Goal: Information Seeking & Learning: Find specific fact

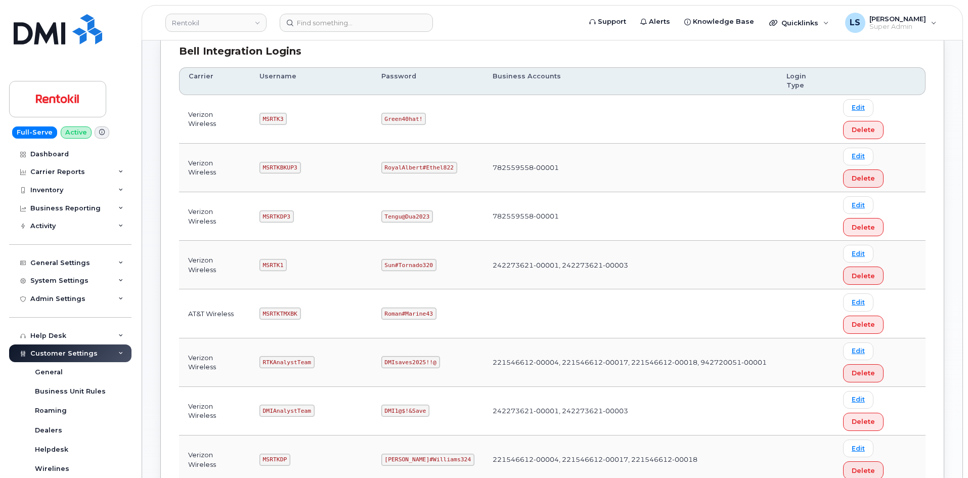
scroll to position [200, 0]
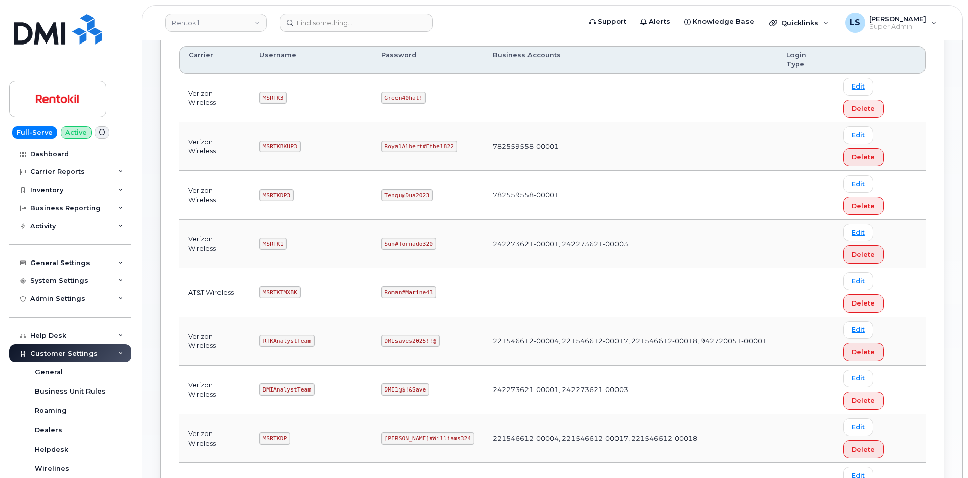
scroll to position [150, 0]
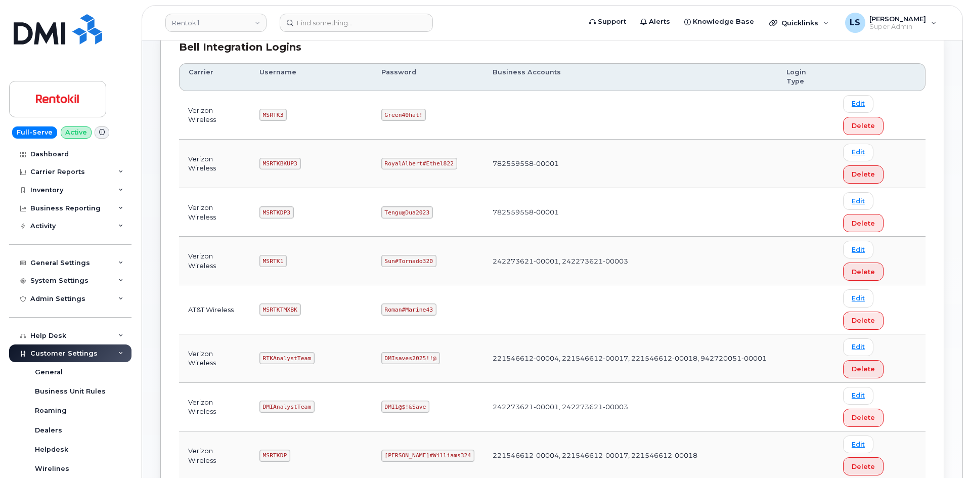
drag, startPoint x: 311, startPoint y: 368, endPoint x: 293, endPoint y: 347, distance: 27.6
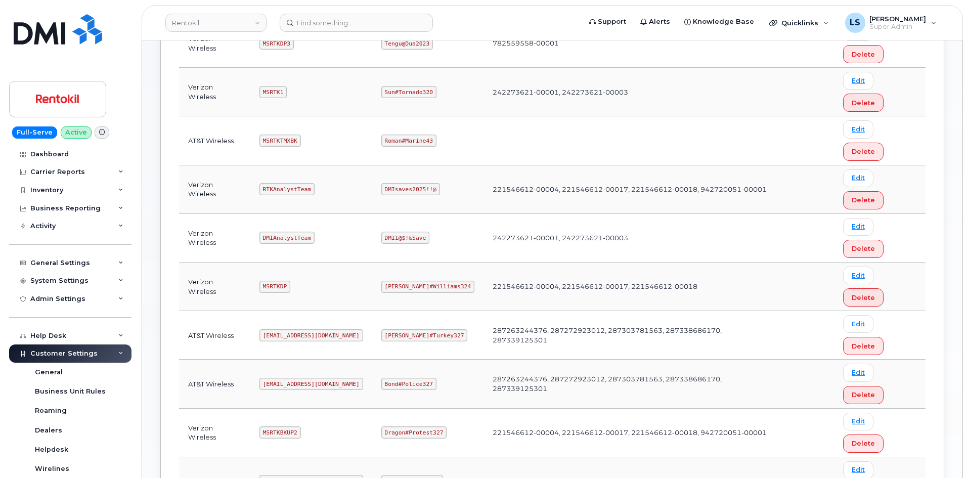
scroll to position [301, 0]
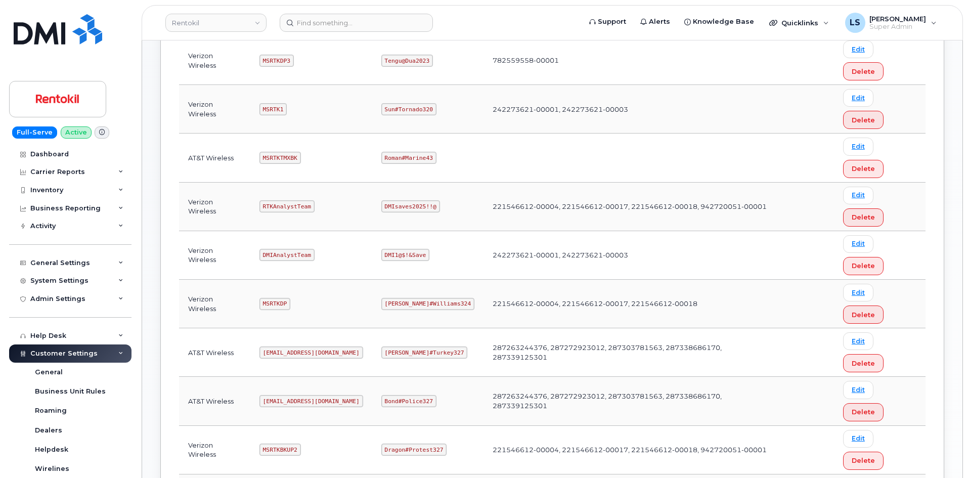
copy code "Pinkmailbox472##"
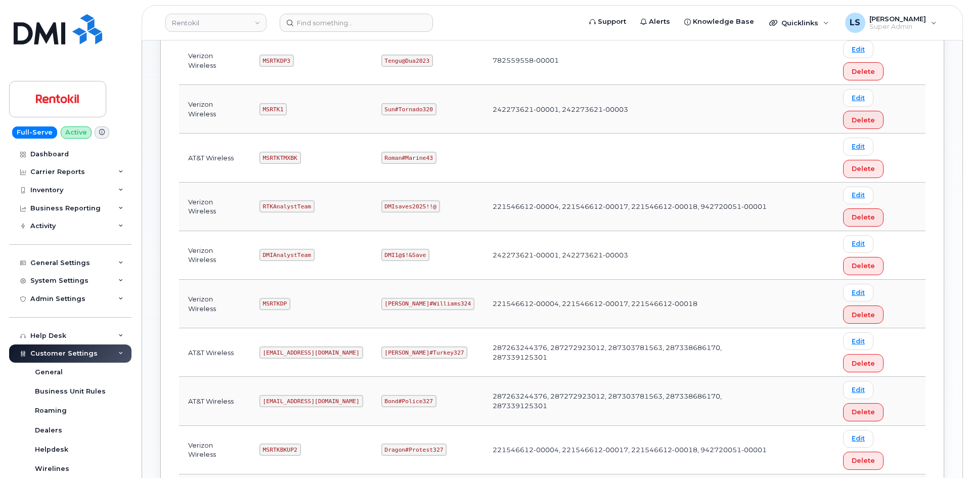
copy code "Butte#Tariffs43"
